Goal: Task Accomplishment & Management: Complete application form

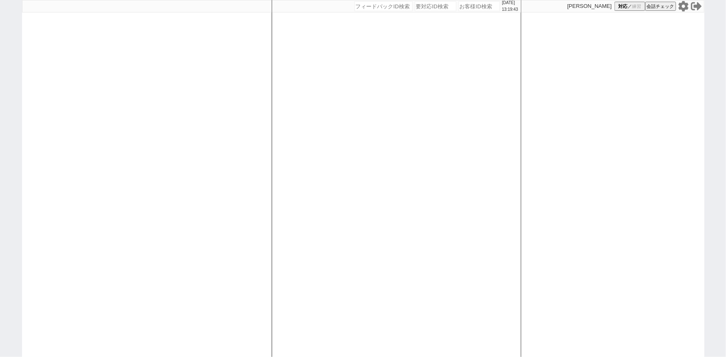
click at [468, 6] on input "number" at bounding box center [479, 6] width 42 height 10
paste input "608099"
type input "608099"
select select
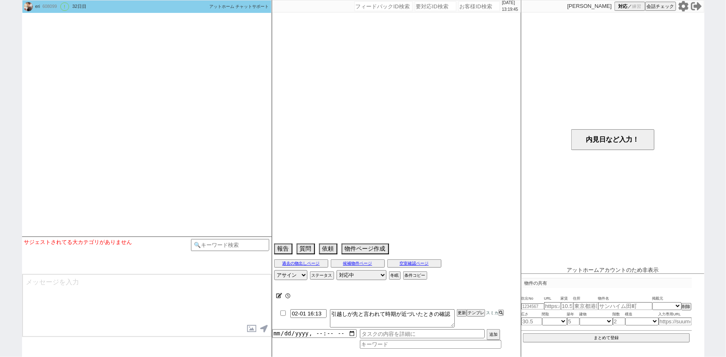
type textarea "調整後キャンセルあり"
select select "[DATE]"
select select "4"
select select "36"
select select "0"
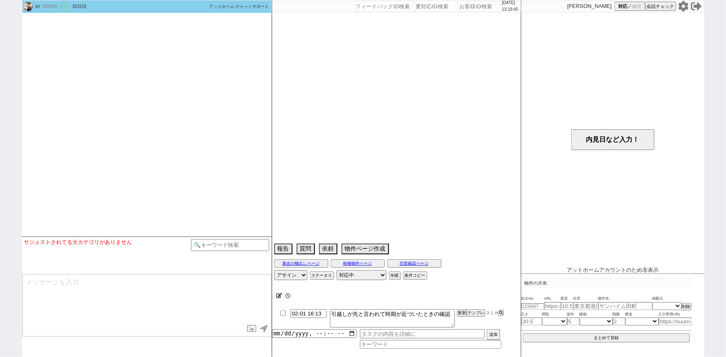
select select "48"
select select "[DATE]"
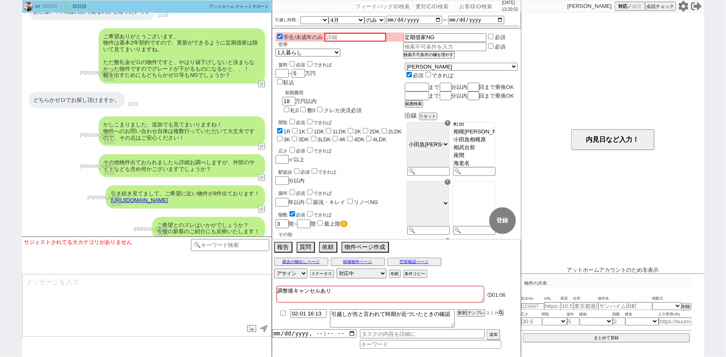
scroll to position [2155, 0]
click at [476, 9] on input "number" at bounding box center [479, 6] width 42 height 10
paste input "608119"
type input "608119"
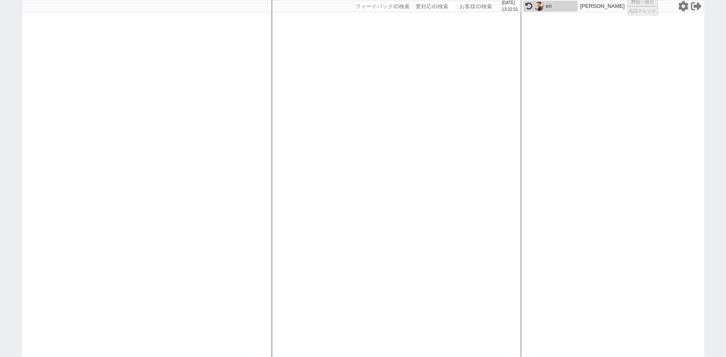
select select
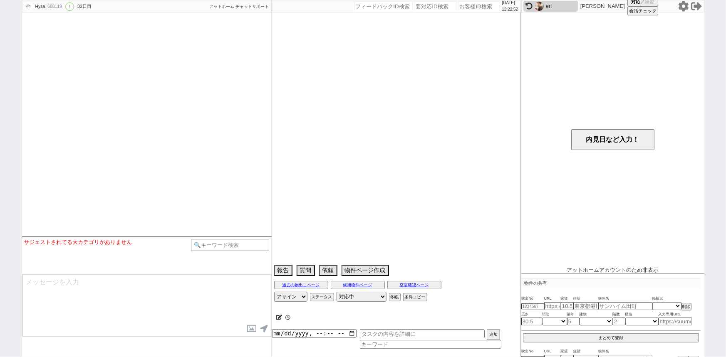
select select "13"
select select "0"
select select "23"
select select "142"
select select "3384"
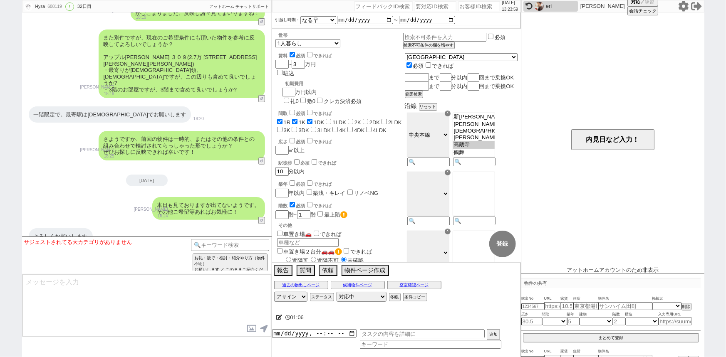
scroll to position [1718, 0]
drag, startPoint x: 104, startPoint y: 95, endPoint x: 85, endPoint y: 95, distance: 18.7
click at [85, 107] on div "一階限定で。最寄駅は[DEMOGRAPHIC_DATA]でお願いします" at bounding box center [110, 115] width 162 height 17
copy div "高蔵寺"
click at [470, 8] on input "number" at bounding box center [479, 6] width 42 height 10
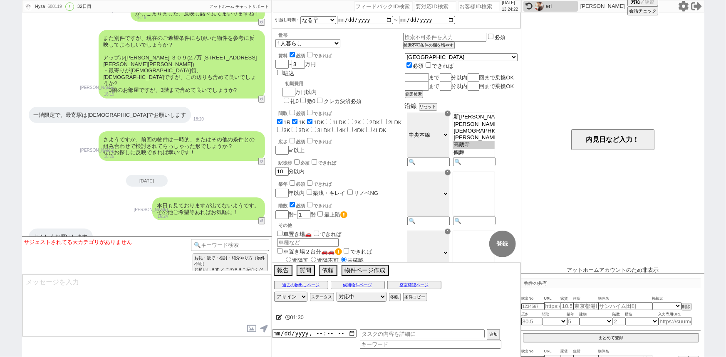
paste input "608183"
type input "608183"
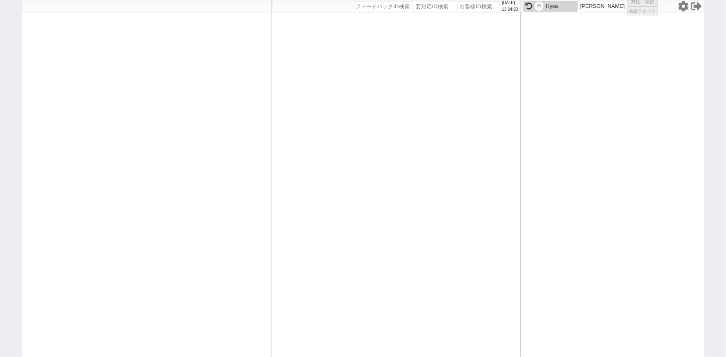
select select
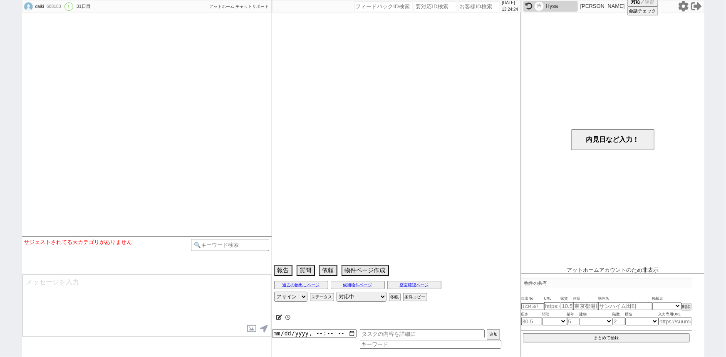
type textarea "@言動"
select select "2025"
select select "8"
select select "2"
select select "1"
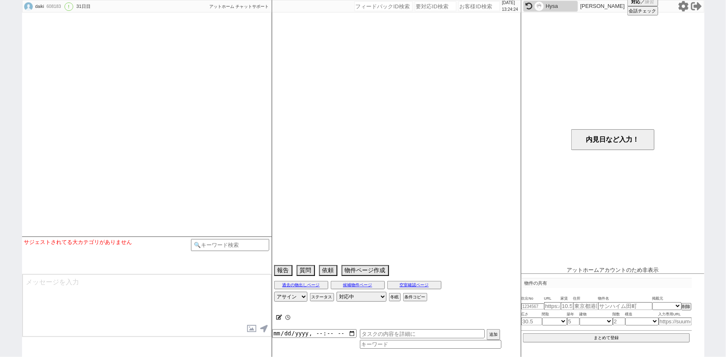
select select "2"
select select "3"
select select "4"
select select "5"
select select "6"
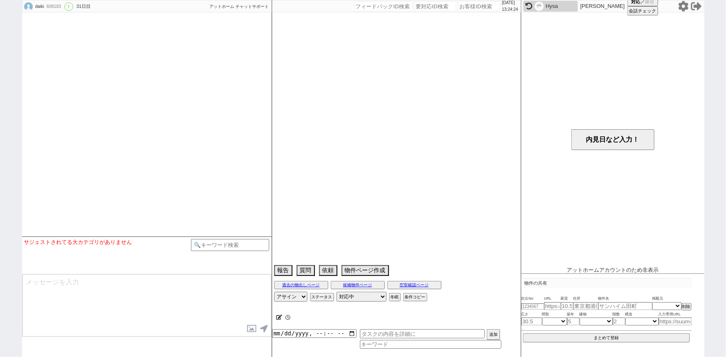
select select "7"
select select "8"
select select "9"
select select "10"
select select "11"
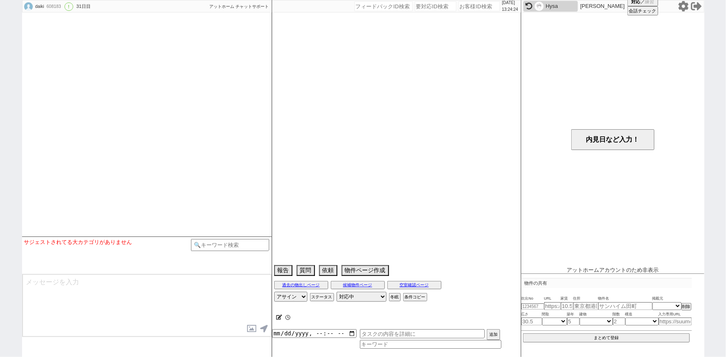
select select "12"
select select "13"
select select "14"
select select "15"
select select "16"
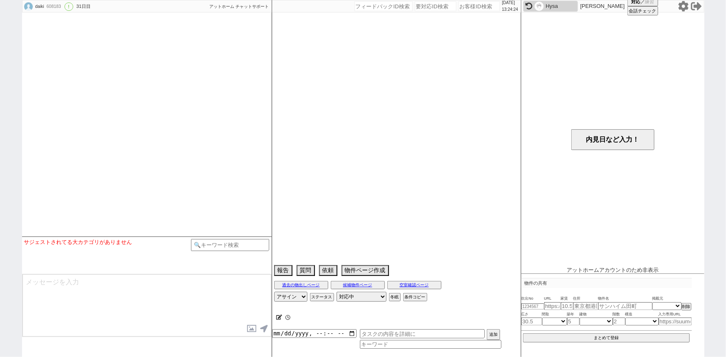
select select "17"
select select "18"
select select "19"
select select "20"
select select "21"
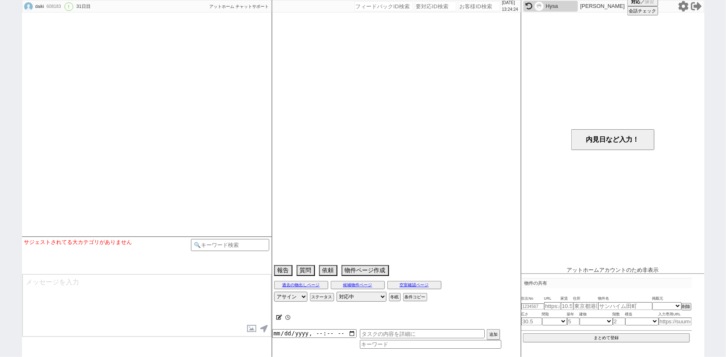
select select "22"
select select "23"
select select "24"
select select "25"
select select "26"
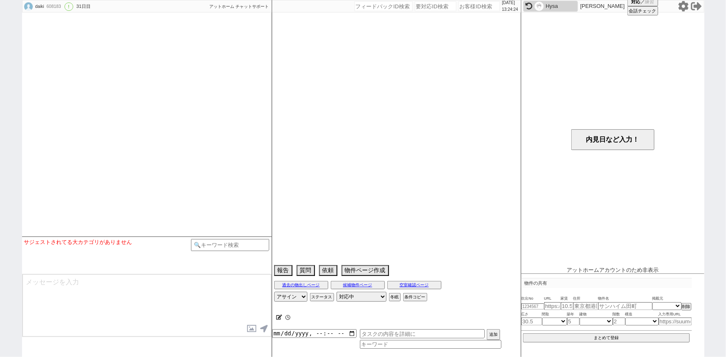
select select "27"
select select "28"
select select "29"
select select "30"
select select "31"
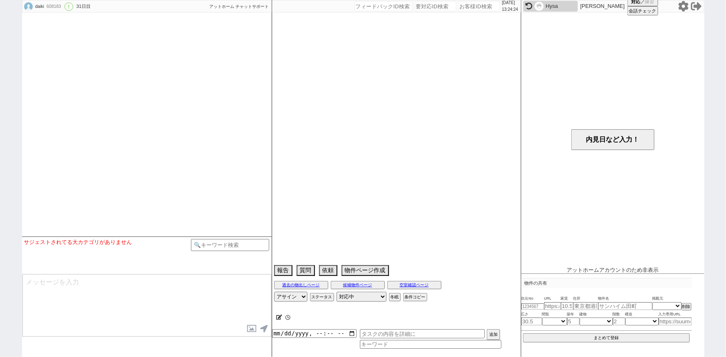
select select "32"
select select "33"
select select "34"
select select "35"
select select "36"
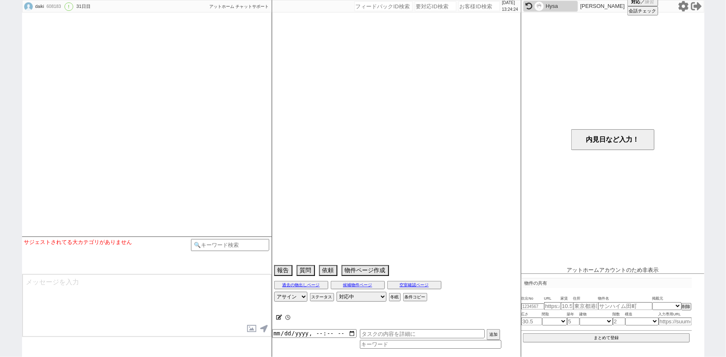
select select "37"
select select "38"
select select "39"
select select "40"
select select "41"
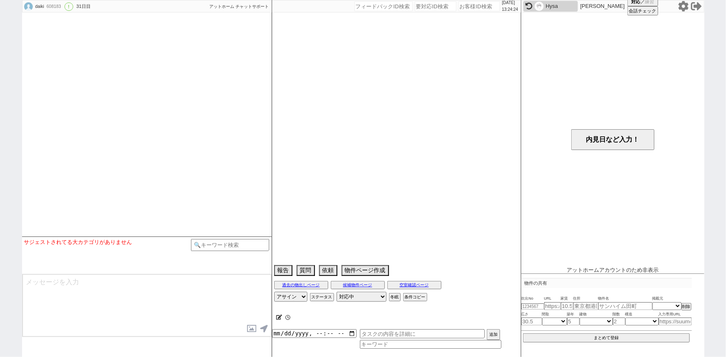
select select "42"
select select "43"
select select "44"
select select "45"
select select "46"
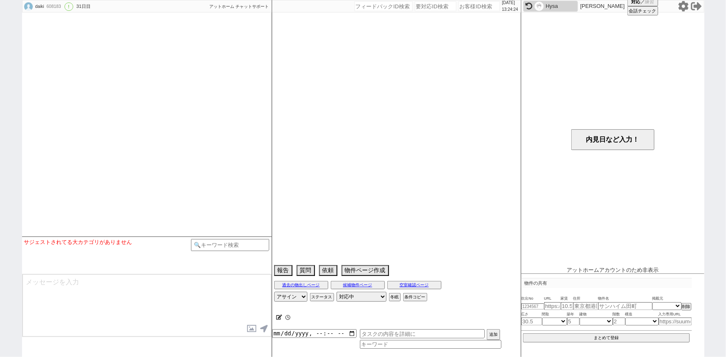
select select "47"
select select "48"
select select "49"
select select "50"
select select "51"
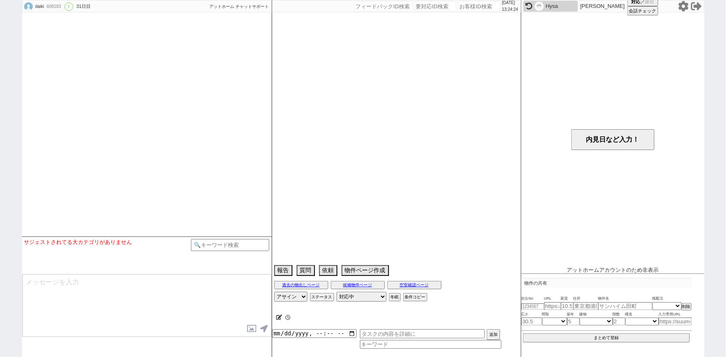
select select "52"
select select "53"
select select "54"
select select "55"
select select "56"
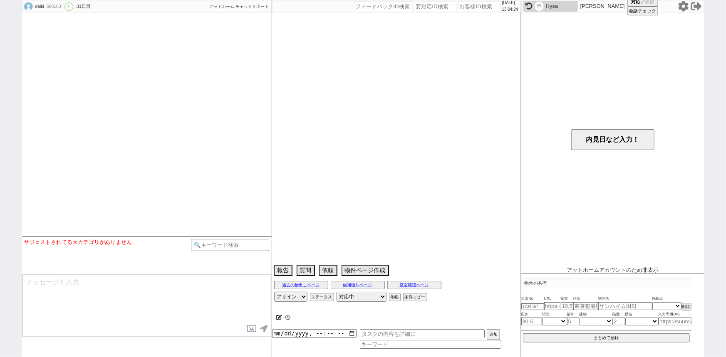
select select "57"
select select "58"
select select "59"
select select "60"
select select "61"
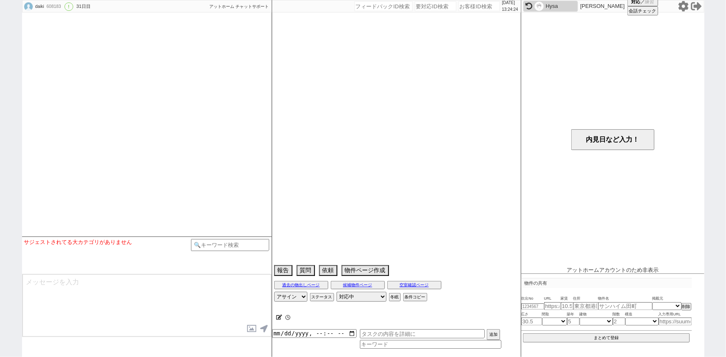
select select "62"
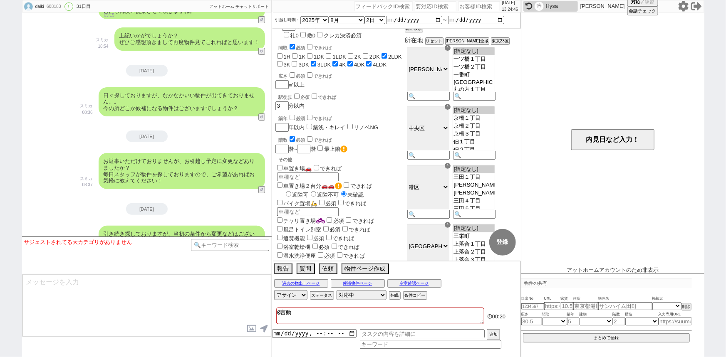
scroll to position [0, 0]
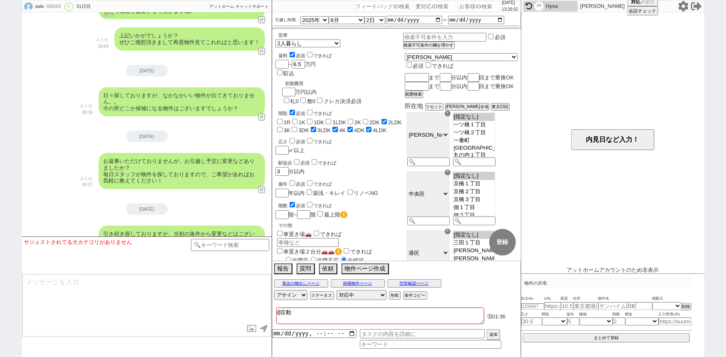
click at [462, 7] on input "number" at bounding box center [479, 6] width 42 height 10
paste input "608232"
type input "608232"
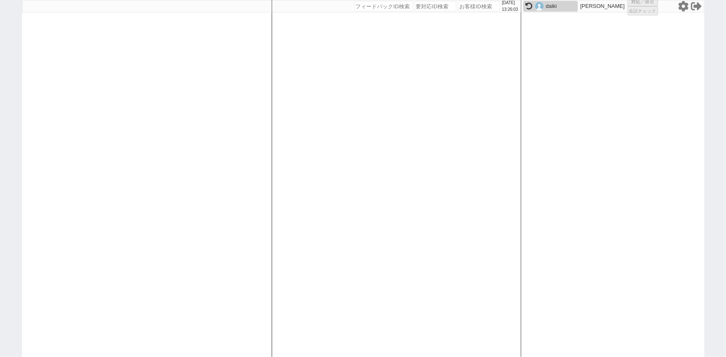
select select
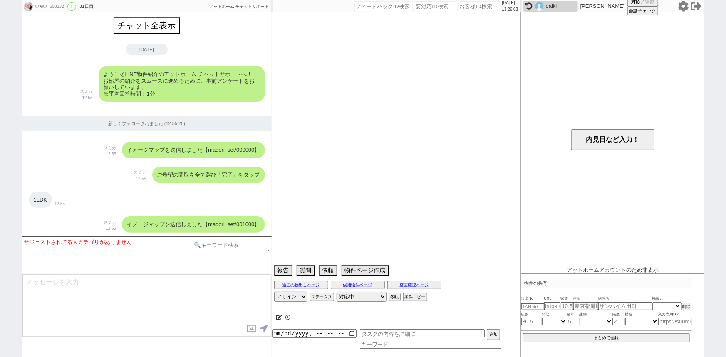
scroll to position [2177, 0]
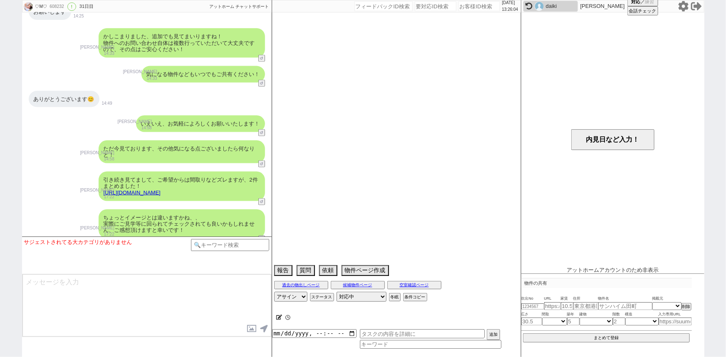
select select "15"
select select "0"
select select "4"
select select "12"
select select "13"
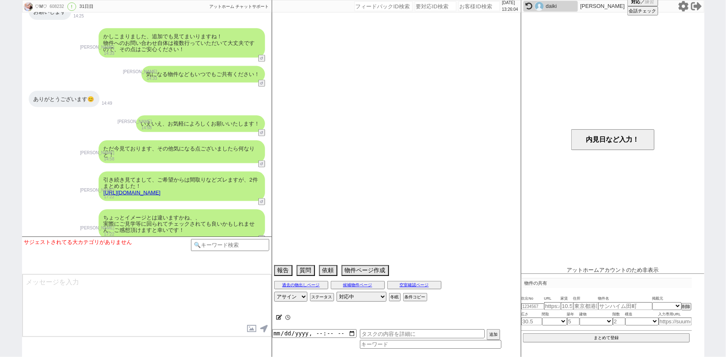
select select "14"
select select "476"
select select "75"
select select "828"
select select "62"
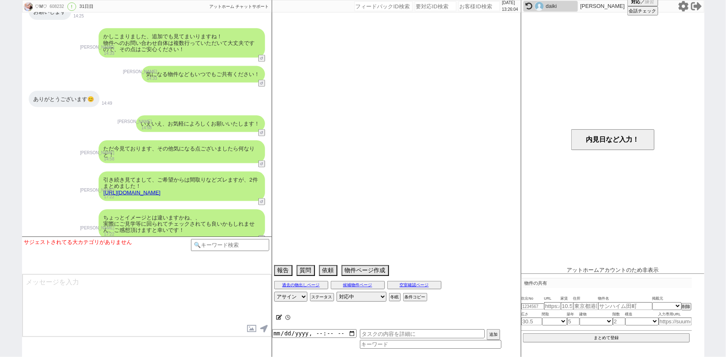
select select "[DATE]"
select select "60"
select select "[DATE]"
select select "59"
select select "[DATE]"
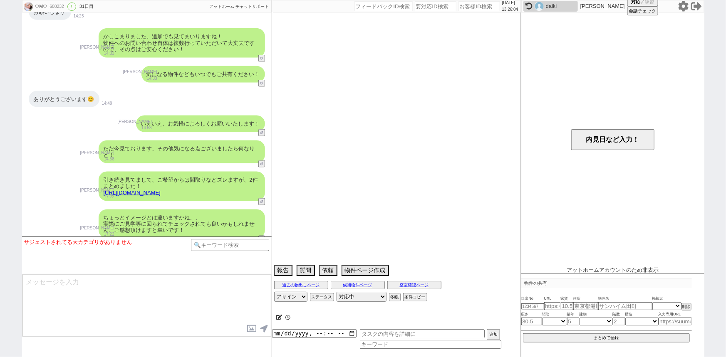
select select "64"
select select "[DATE]"
select select "65"
select select "[DATE]"
select select "71"
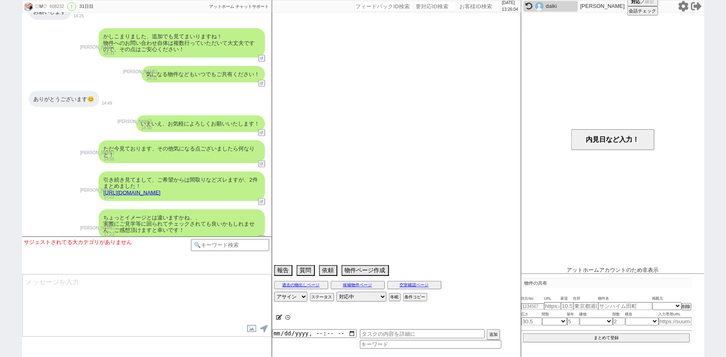
select select "67"
select select "[DATE]"
select select "63"
select select "66"
select select "25"
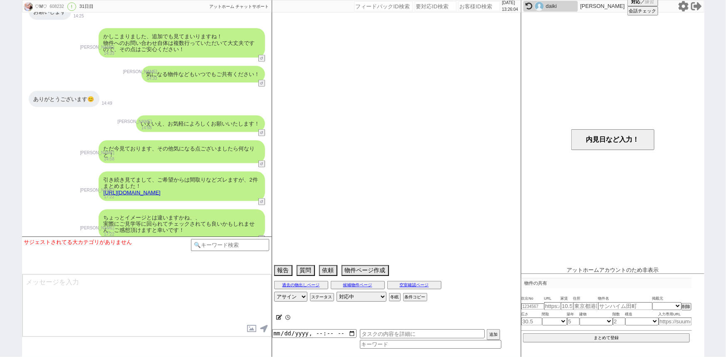
select select "785"
select select "44"
select select "38"
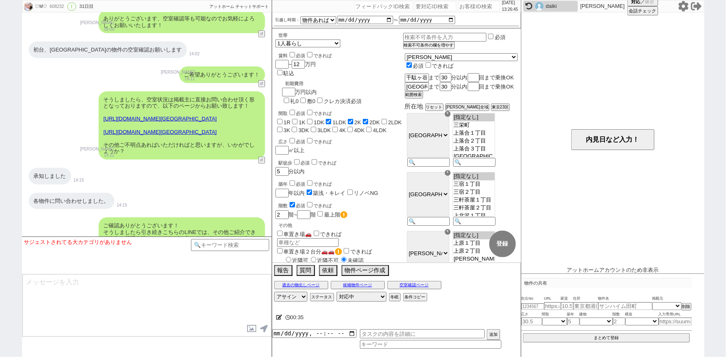
scroll to position [1918, 0]
click at [465, 6] on input "number" at bounding box center [479, 6] width 42 height 10
paste input "608253"
type input "608253"
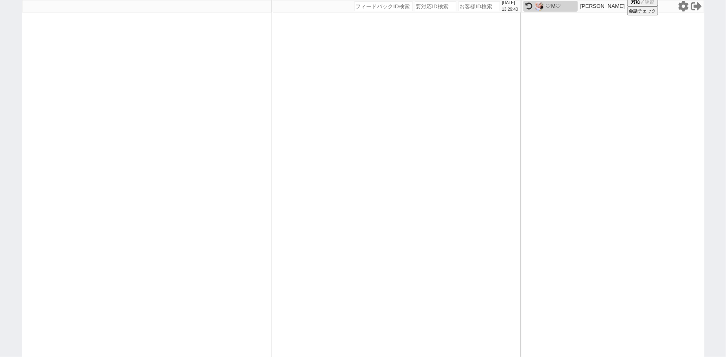
select select "400"
select select
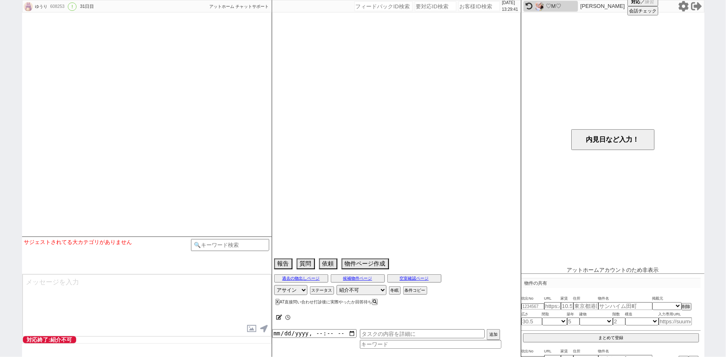
type textarea "[GEOGRAPHIC_DATA]、[GEOGRAPHIC_DATA]、[GEOGRAPHIC_DATA]、[GEOGRAPHIC_DATA]→[GEOGRA…"
select select "2025"
select select "9"
select select "36"
select select "0"
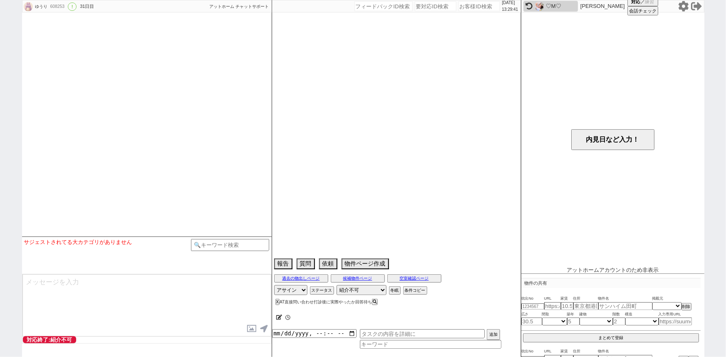
select select "14"
select select "64"
select select "65"
select select "66"
select select "67"
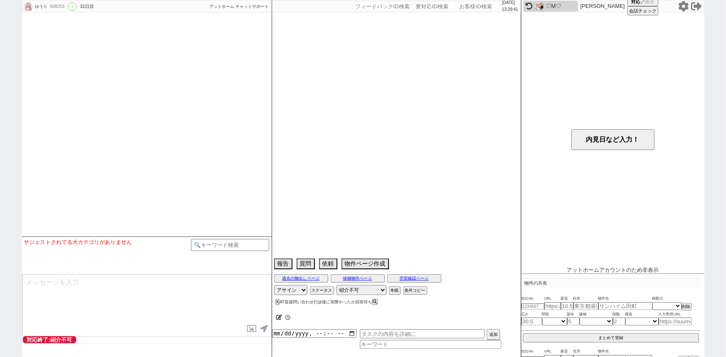
select select "68"
select select "69"
select select "70"
select select "71"
select select "72"
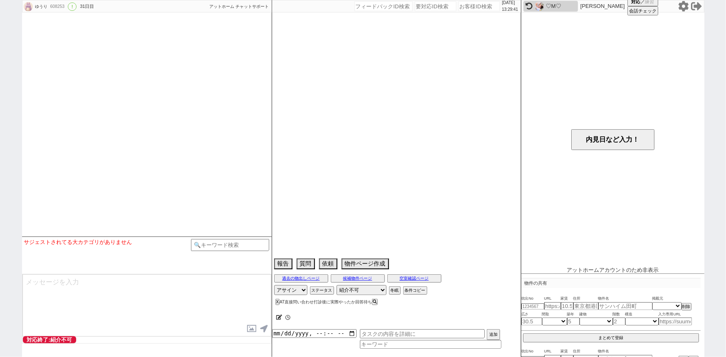
select select "73"
select select "74"
select select "75"
select select "76"
select select "77"
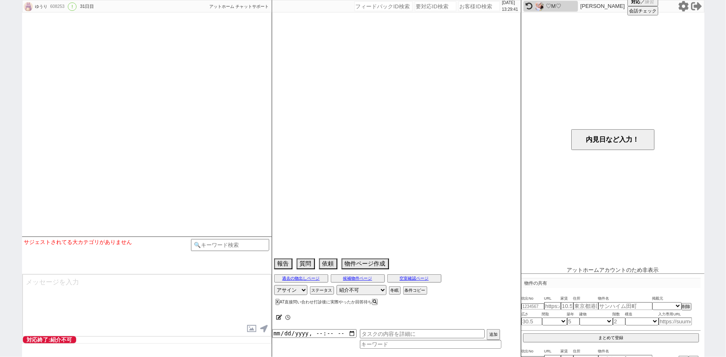
select select "78"
select select "79"
select select "80"
select select "81"
select select "82"
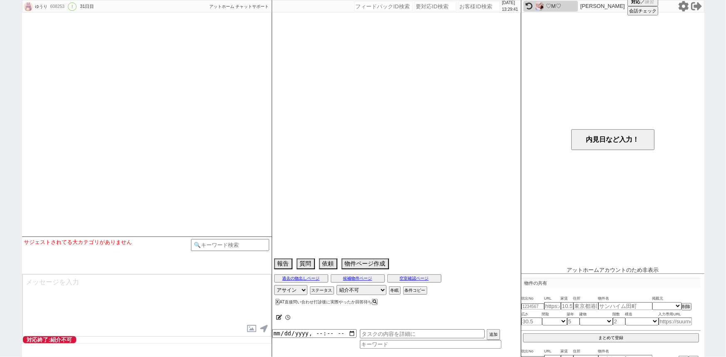
select select "83"
select select "84"
select select "85"
select select "86"
select select "87"
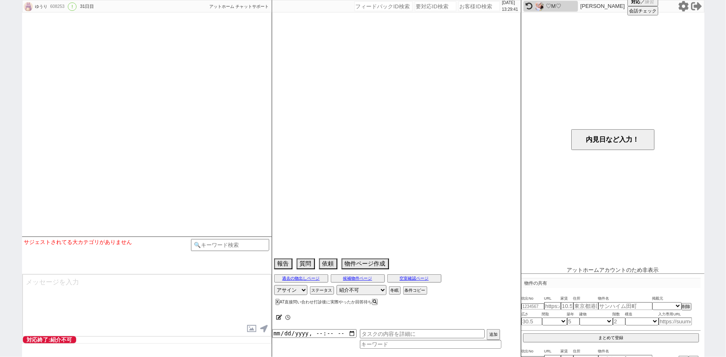
select select "88"
select select "89"
select select "90"
select select "91"
select select "92"
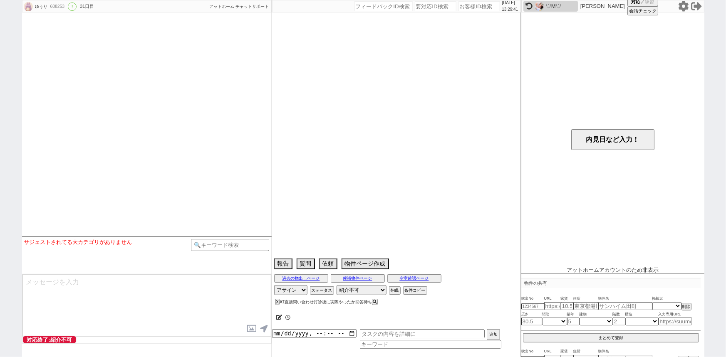
select select "93"
select select "94"
select select "95"
select select "96"
select select "97"
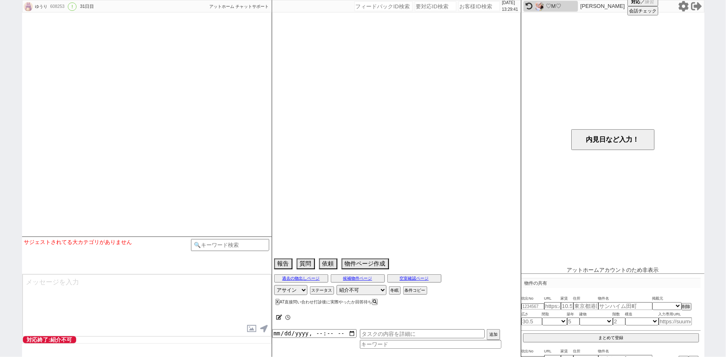
select select "98"
select select "99"
select select "100"
select select "101"
select select "102"
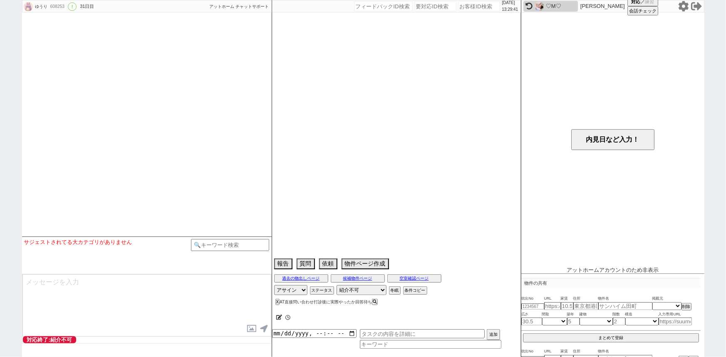
select select "103"
select select "104"
select select "105"
select select "106"
select select "107"
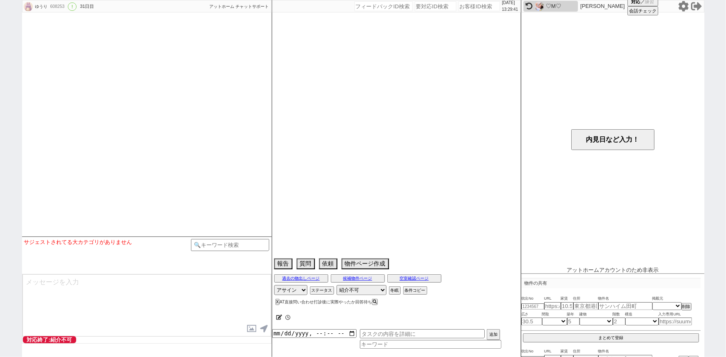
select select "108"
select select "109"
select select "110"
select select "111"
select select "112"
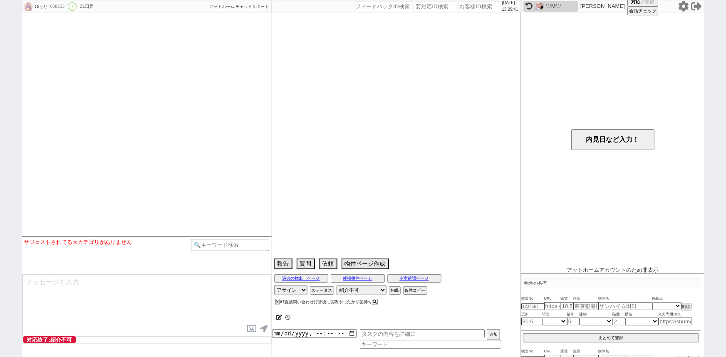
select select "113"
select select "114"
select select "115"
select select "116"
select select "117"
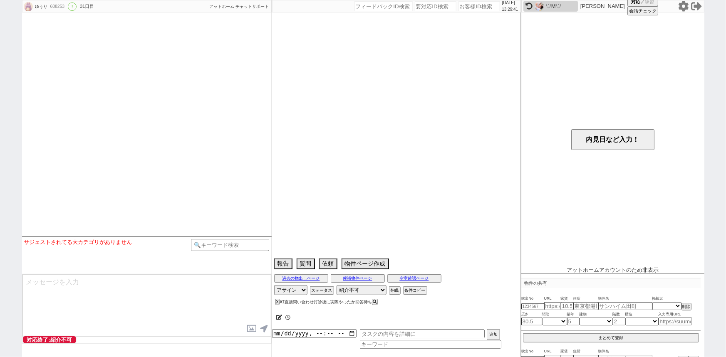
select select "118"
select select "119"
select select "120"
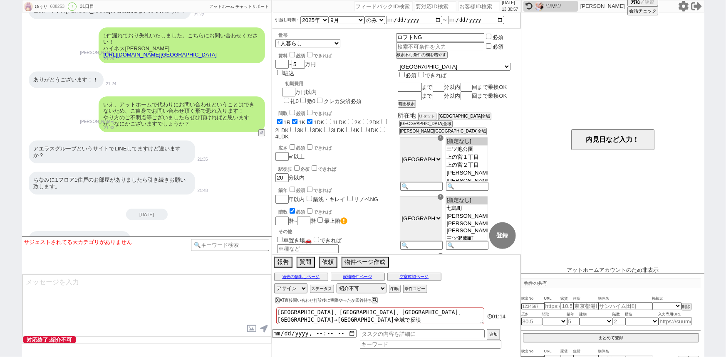
scroll to position [3082, 0]
click at [470, 5] on input "number" at bounding box center [479, 6] width 42 height 10
paste input "608291"
type input "608291"
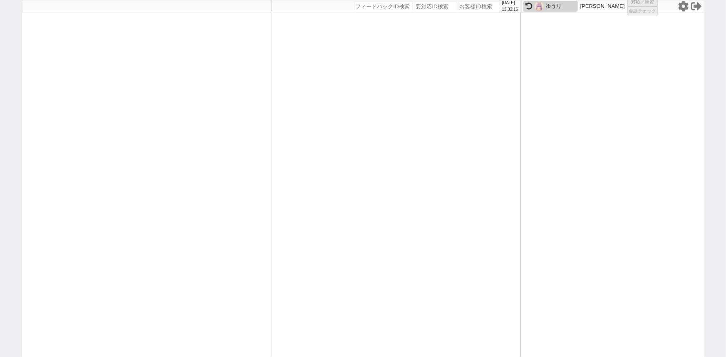
select select
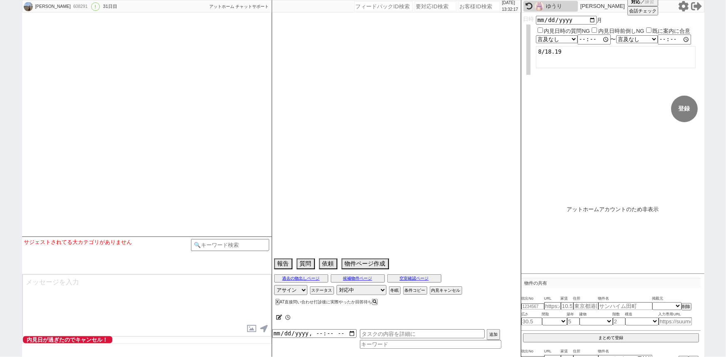
select select "2025"
select select "9"
select select "13"
select select "1"
select select "27"
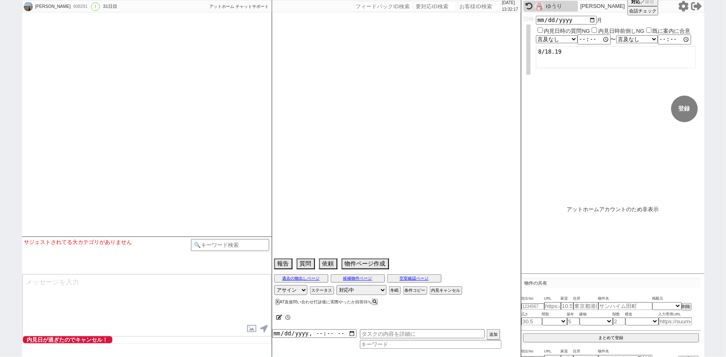
select select "265"
select select "235"
select select "309"
select select "251"
select select "5511"
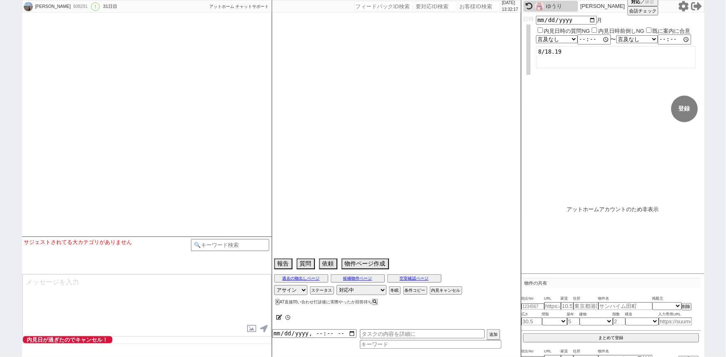
select select "262"
select select "267"
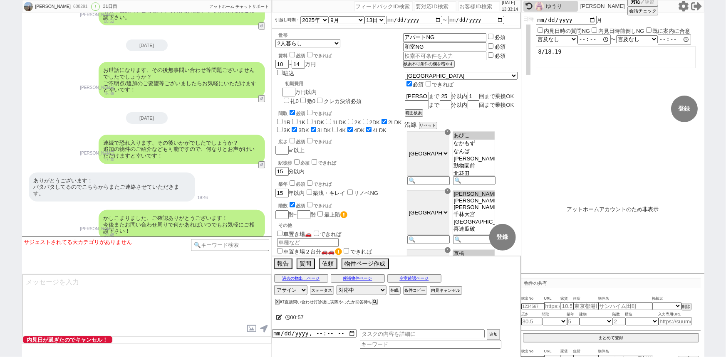
scroll to position [4699, 0]
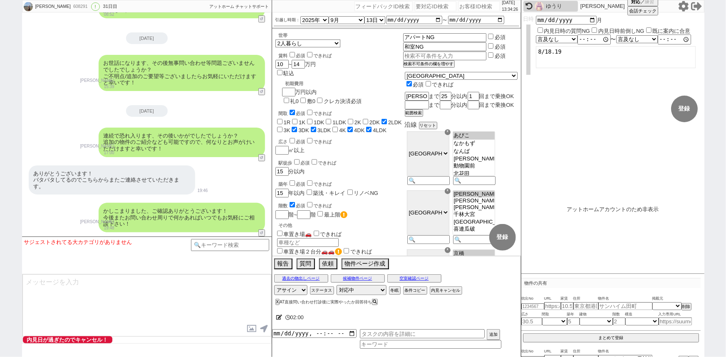
click at [464, 8] on input "number" at bounding box center [479, 6] width 42 height 10
paste input "608359"
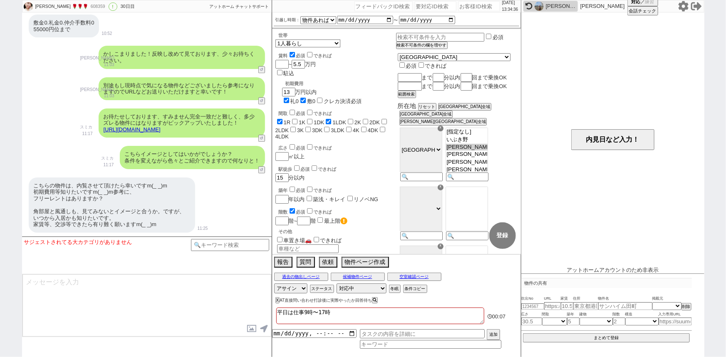
scroll to position [2950, 0]
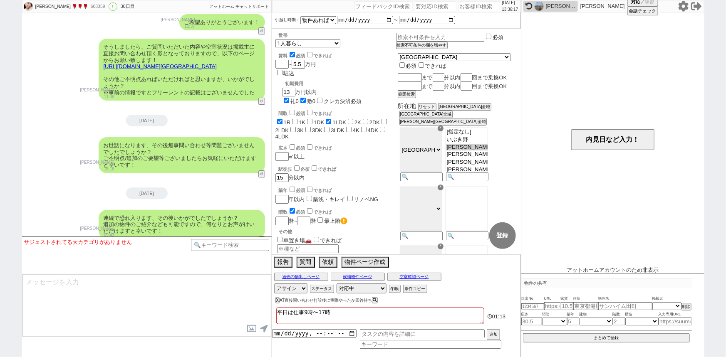
click at [473, 9] on input "number" at bounding box center [479, 6] width 42 height 10
paste input "608460"
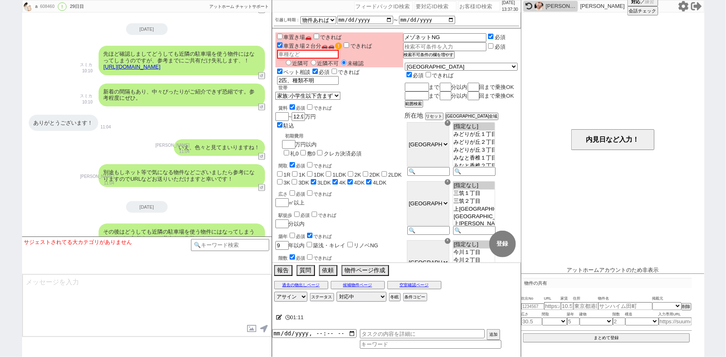
scroll to position [3774, 0]
click at [469, 4] on input "number" at bounding box center [479, 6] width 42 height 10
paste input "608481"
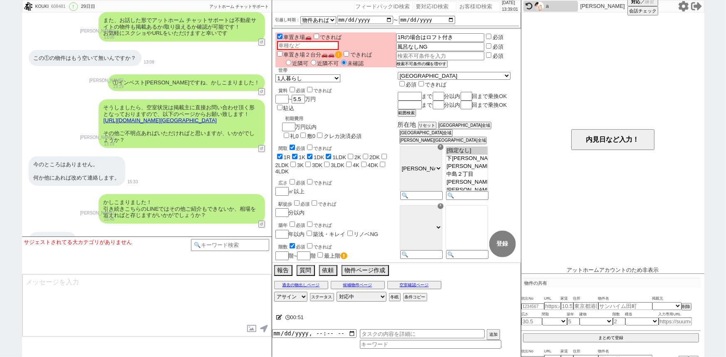
scroll to position [1560, 0]
click at [478, 5] on input "number" at bounding box center [479, 6] width 42 height 10
paste input "608482"
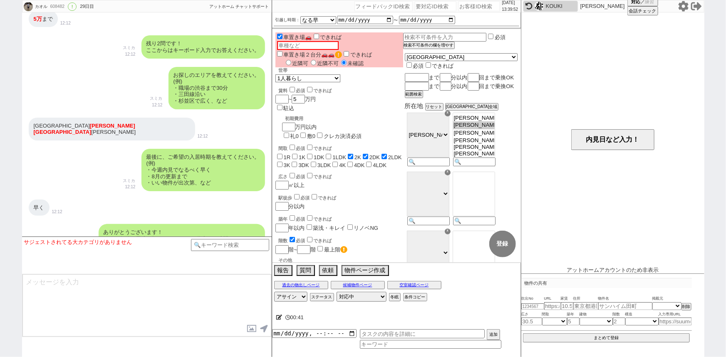
scroll to position [613, 0]
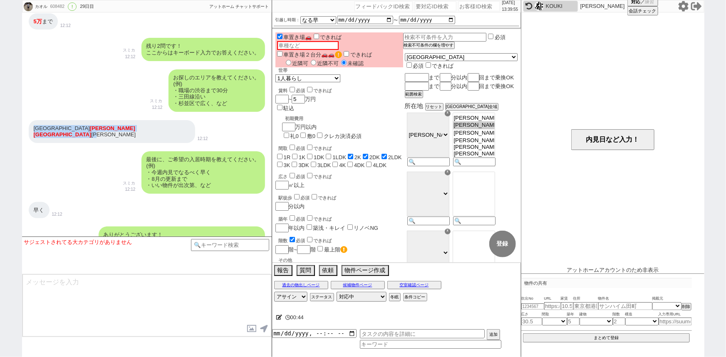
drag, startPoint x: 78, startPoint y: 128, endPoint x: 35, endPoint y: 127, distance: 43.3
click at [35, 127] on div "[GEOGRAPHIC_DATA] [PERSON_NAME][GEOGRAPHIC_DATA] [PERSON_NAME]" at bounding box center [112, 131] width 166 height 23
copy div "[GEOGRAPHIC_DATA] [PERSON_NAME][GEOGRAPHIC_DATA] [PERSON_NAME]"
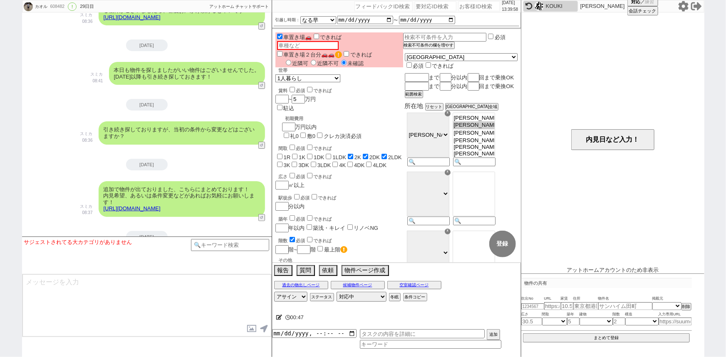
scroll to position [1642, 0]
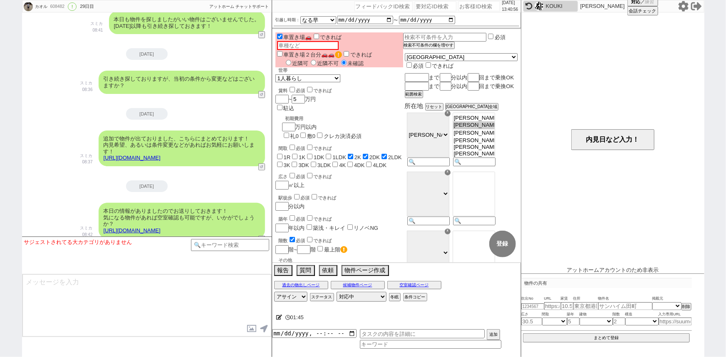
click at [464, 6] on input "number" at bounding box center [479, 6] width 42 height 10
paste input "608484"
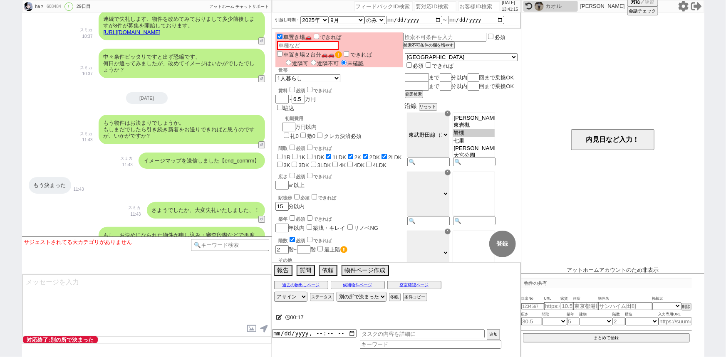
scroll to position [1218, 0]
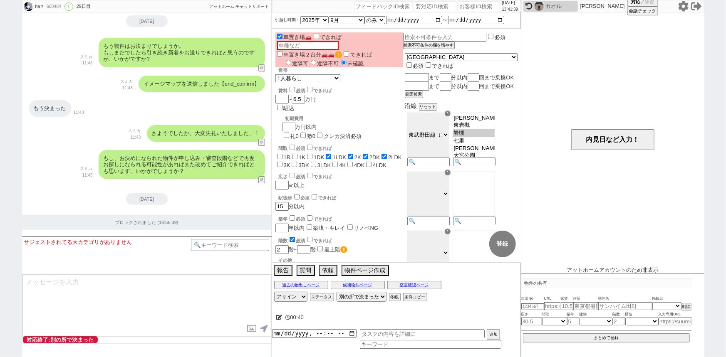
click at [468, 12] on div "[DATE] 13:41:39" at bounding box center [396, 6] width 249 height 12
click at [465, 8] on input "number" at bounding box center [479, 6] width 42 height 10
paste input "608485"
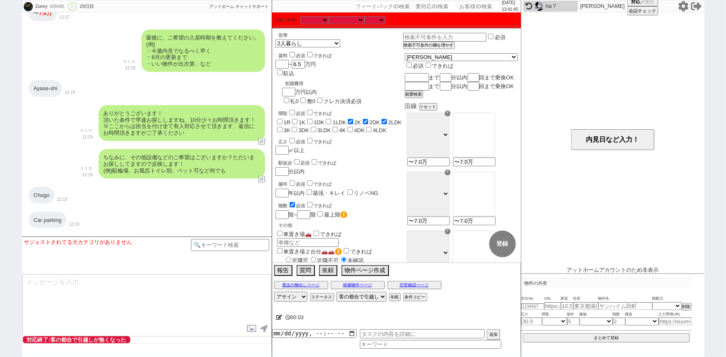
scroll to position [656, 0]
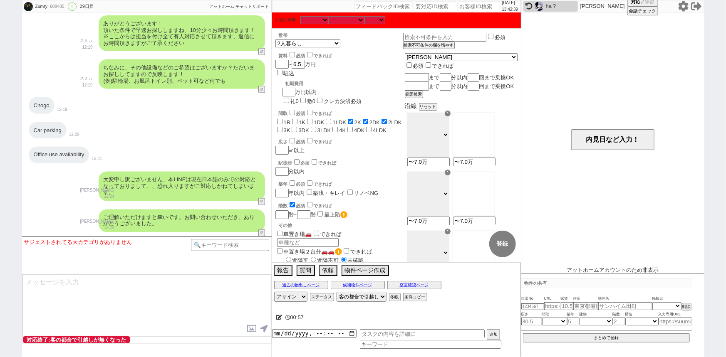
click at [468, 6] on input "number" at bounding box center [479, 6] width 42 height 10
paste input "608496"
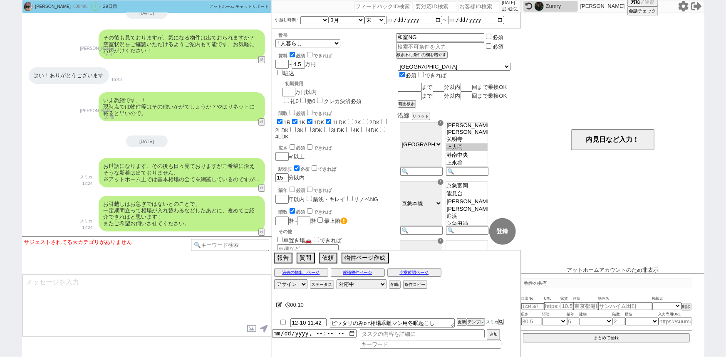
scroll to position [3166, 0]
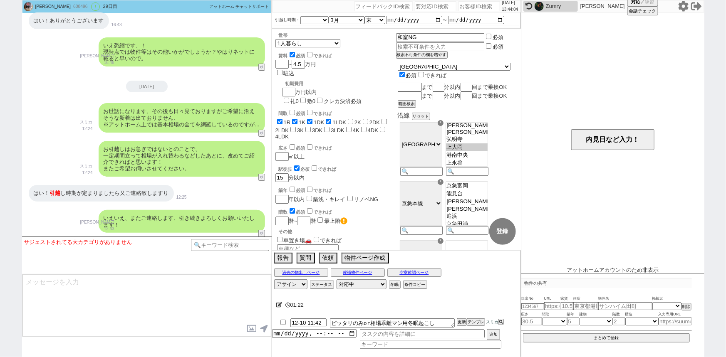
click at [467, 6] on input "number" at bounding box center [479, 6] width 42 height 10
paste input "608499"
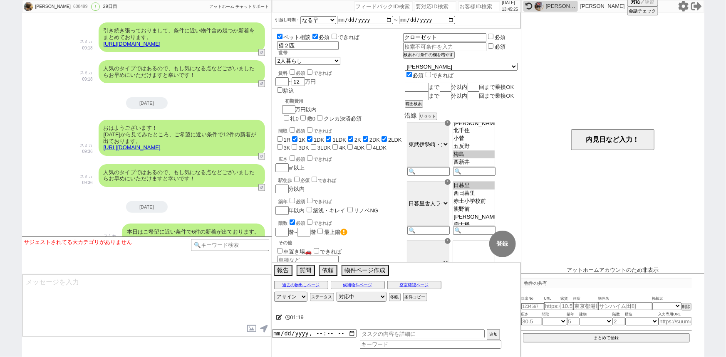
scroll to position [2090, 0]
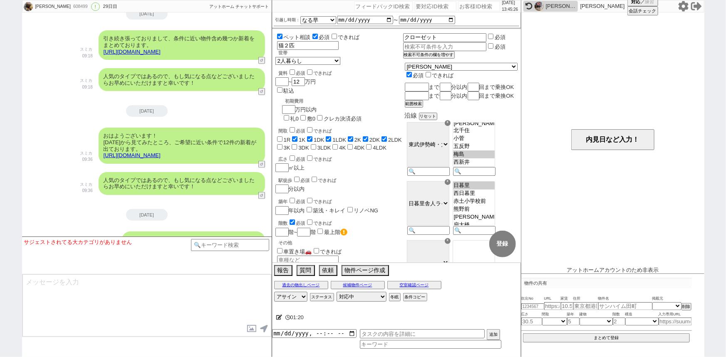
click at [466, 7] on input "number" at bounding box center [479, 6] width 42 height 10
paste input "608505"
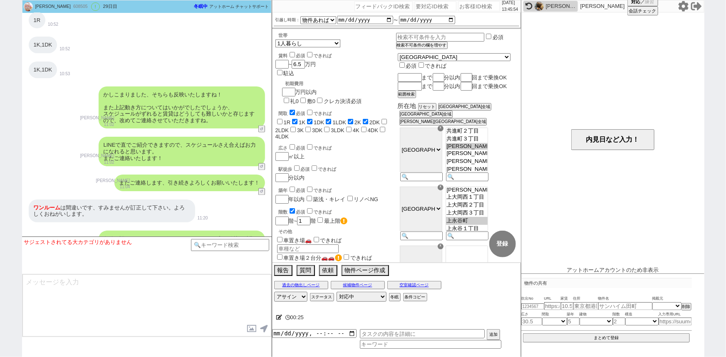
scroll to position [2298, 0]
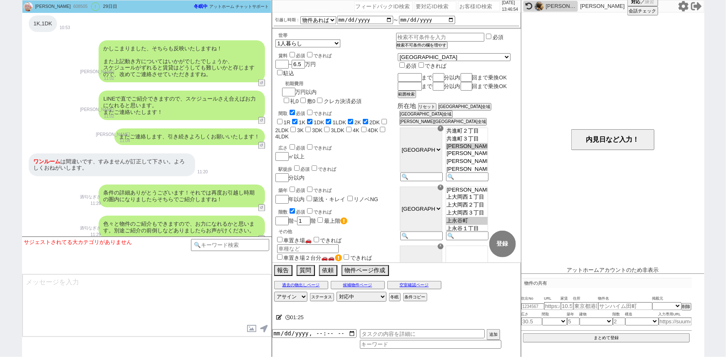
click at [465, 8] on input "number" at bounding box center [479, 6] width 42 height 10
paste input "608506"
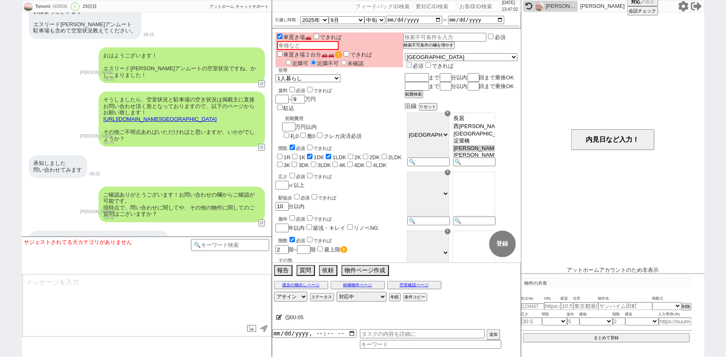
scroll to position [3165, 0]
click at [465, 8] on input "number" at bounding box center [479, 6] width 42 height 10
paste input "608507"
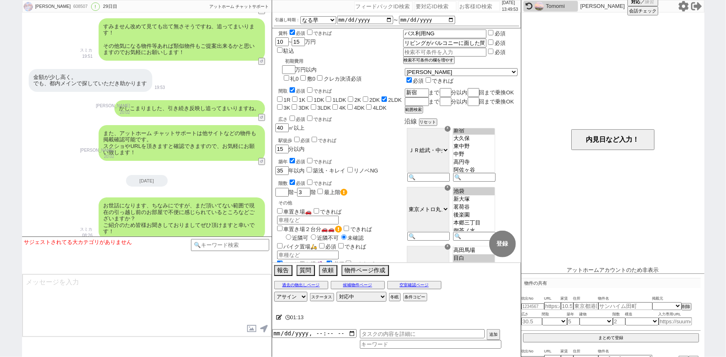
scroll to position [0, 0]
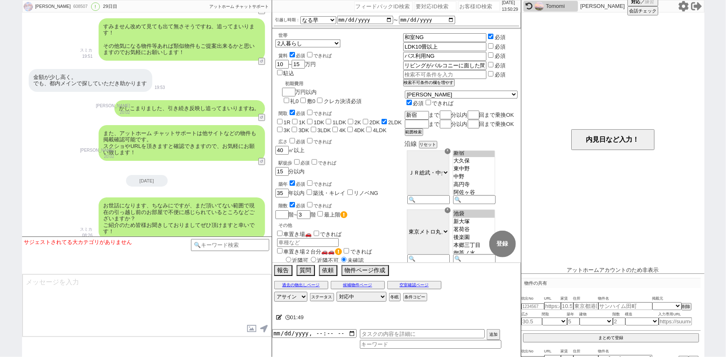
click at [473, 7] on input "number" at bounding box center [479, 6] width 42 height 10
paste input "608509"
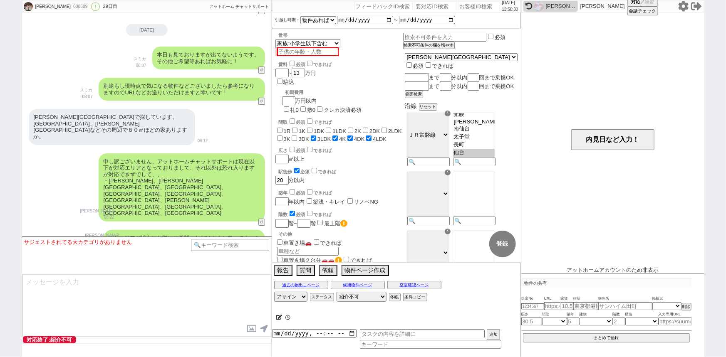
scroll to position [633, 0]
drag, startPoint x: 51, startPoint y: 117, endPoint x: 26, endPoint y: 118, distance: 25.0
click at [26, 118] on div "[PERSON_NAME][GEOGRAPHIC_DATA]で探しています。 [GEOGRAPHIC_DATA]、[PERSON_NAME][GEOGRAPH…" at bounding box center [147, 127] width 250 height 44
copy div "[PERSON_NAME][GEOGRAPHIC_DATA]"
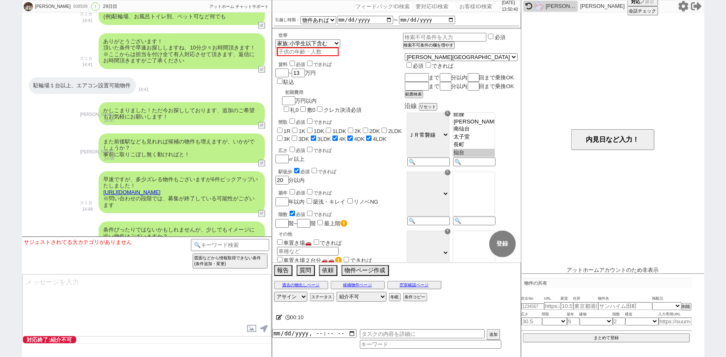
scroll to position [731, 0]
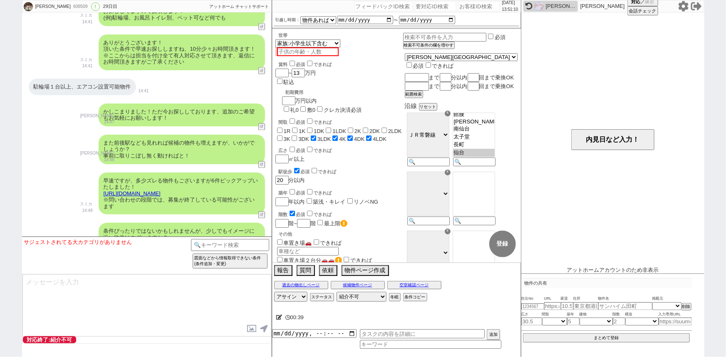
click at [479, 5] on input "number" at bounding box center [479, 6] width 42 height 10
paste input "608511"
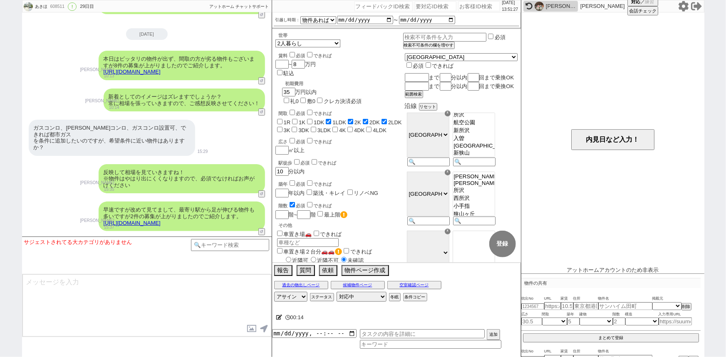
scroll to position [116, 0]
click at [470, 12] on div "[DATE] 13:52:15" at bounding box center [396, 6] width 249 height 12
click at [465, 9] on input "number" at bounding box center [479, 6] width 42 height 10
paste input "608513"
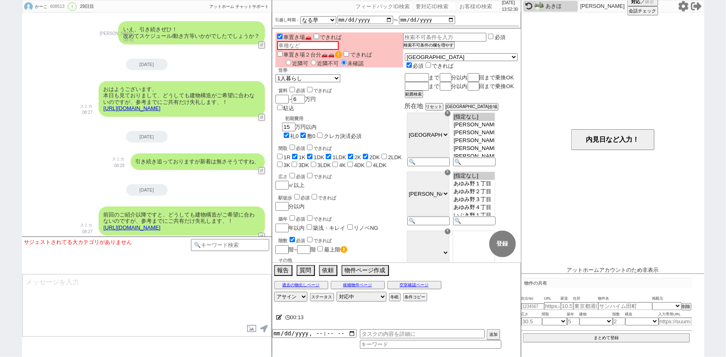
scroll to position [3050, 0]
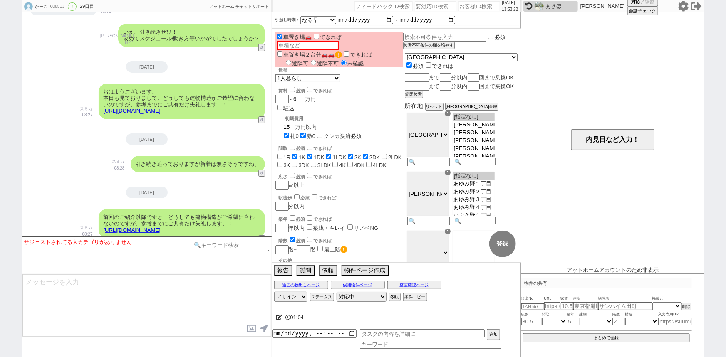
click at [468, 7] on input "number" at bounding box center [479, 6] width 42 height 10
paste input "608516"
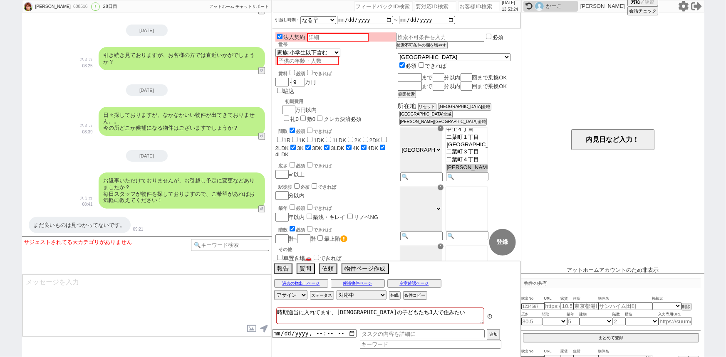
scroll to position [148, 0]
click at [176, 213] on div "まだ良いものは見つかってないです。 09:21" at bounding box center [147, 225] width 250 height 25
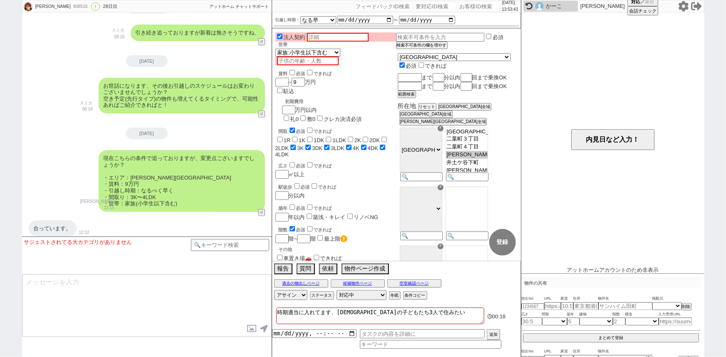
scroll to position [1722, 0]
drag, startPoint x: 165, startPoint y: 139, endPoint x: 129, endPoint y: 140, distance: 36.2
click at [129, 151] on div "現在こちらの条件で追っておりますが、変更点ございますでしょうか？ ・エリア：[PERSON_NAME]町 ・賃料：9万円 ・引越し時期：なるべく早く ・間取り…" at bounding box center [182, 182] width 166 height 62
copy div "[PERSON_NAME]町"
click at [474, 7] on input "number" at bounding box center [479, 6] width 42 height 10
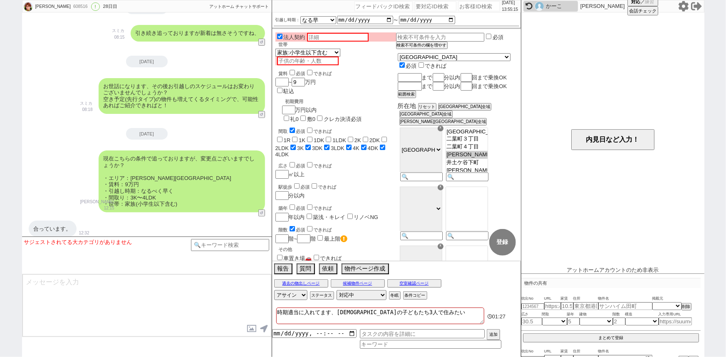
paste input "608520"
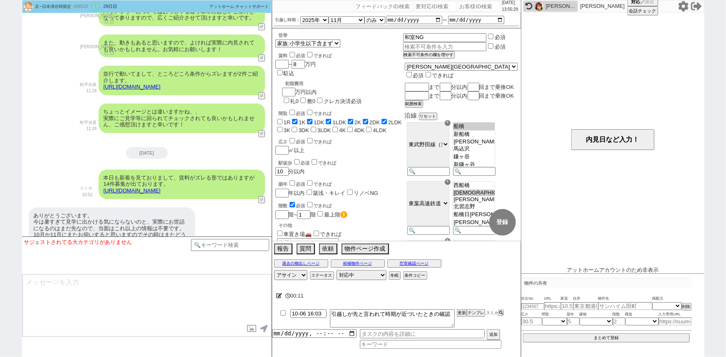
scroll to position [1470, 0]
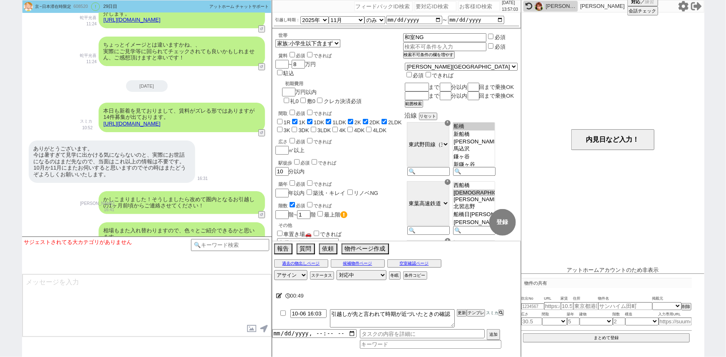
click at [458, 8] on input "number" at bounding box center [479, 6] width 42 height 10
paste input "608524"
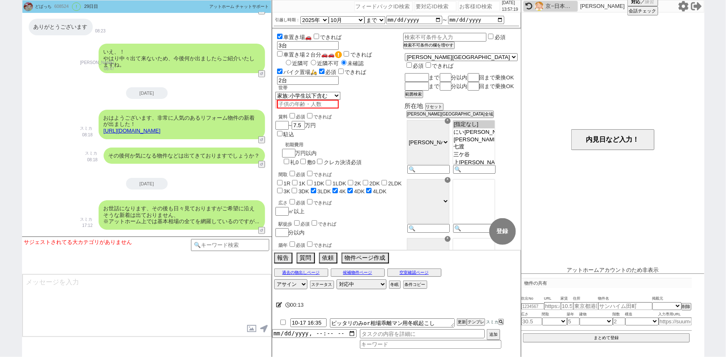
scroll to position [1804, 0]
click at [467, 7] on input "number" at bounding box center [479, 6] width 42 height 10
paste input "608562"
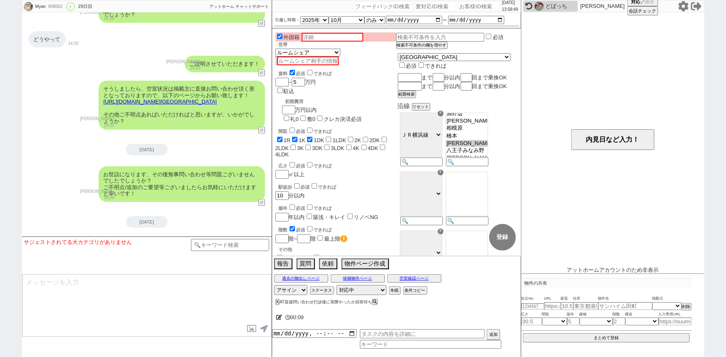
scroll to position [2210, 0]
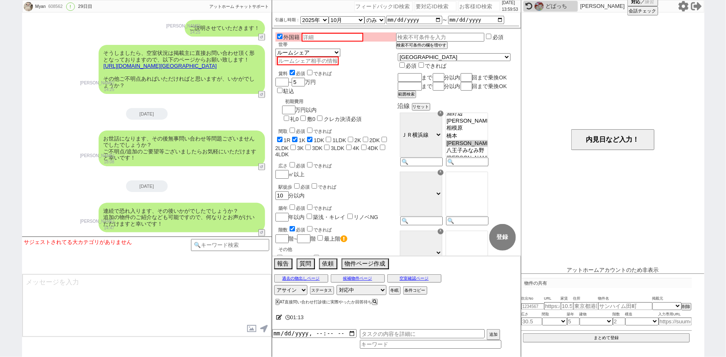
click at [460, 8] on input "number" at bounding box center [479, 6] width 42 height 10
paste input "608575"
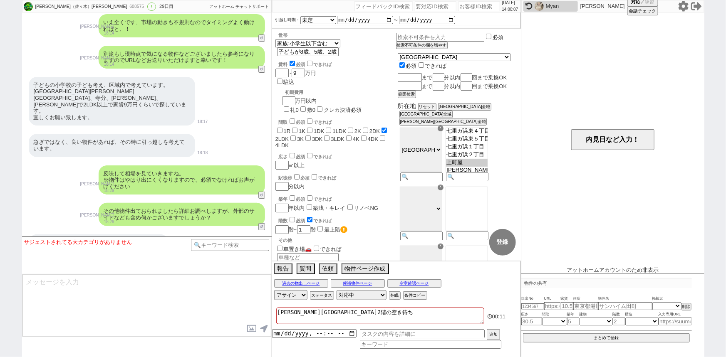
scroll to position [1530, 0]
